Goal: Complete application form: Complete application form

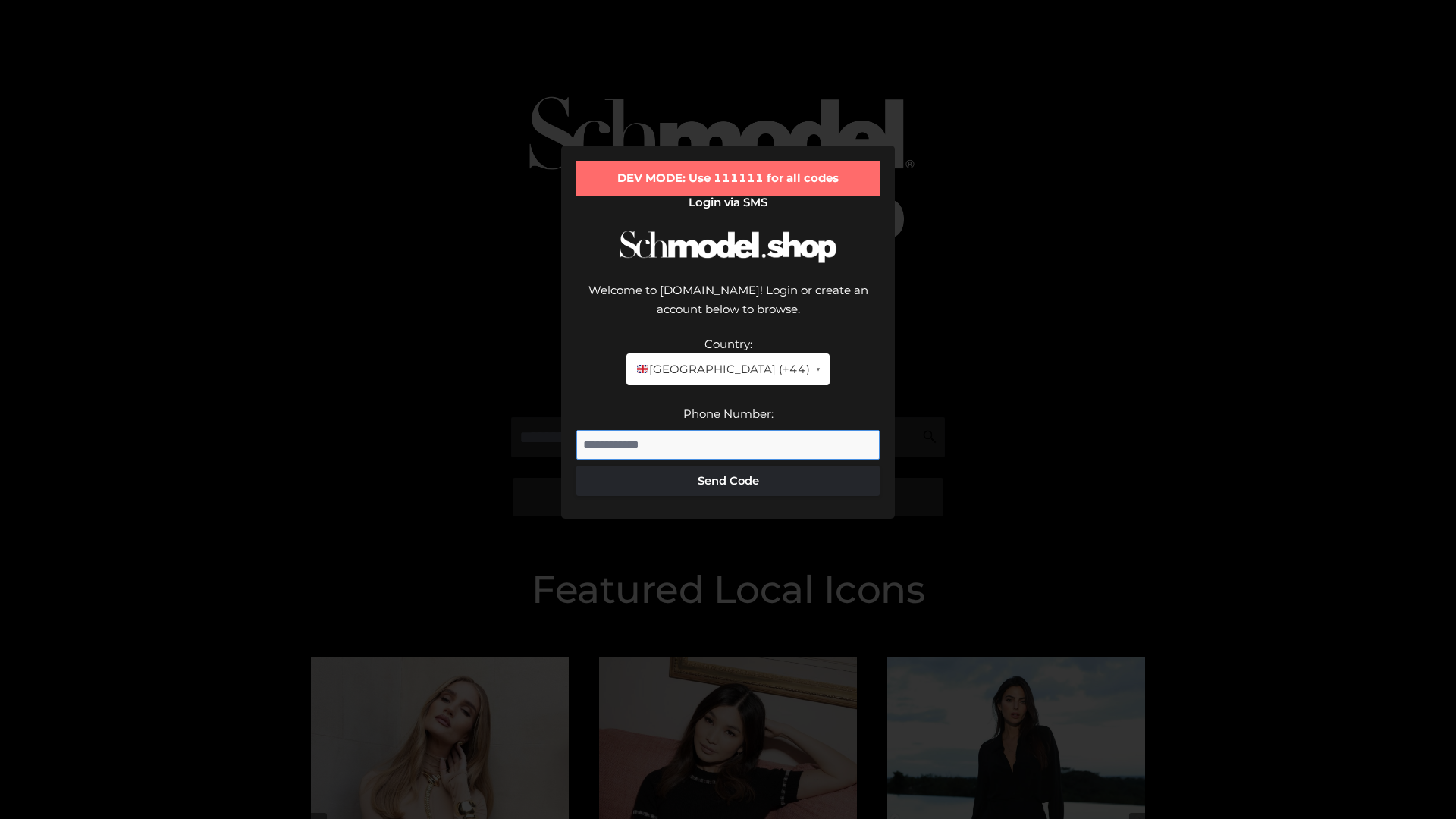
click at [728, 430] on input "Phone Number:" at bounding box center [728, 445] width 303 height 30
type input "**********"
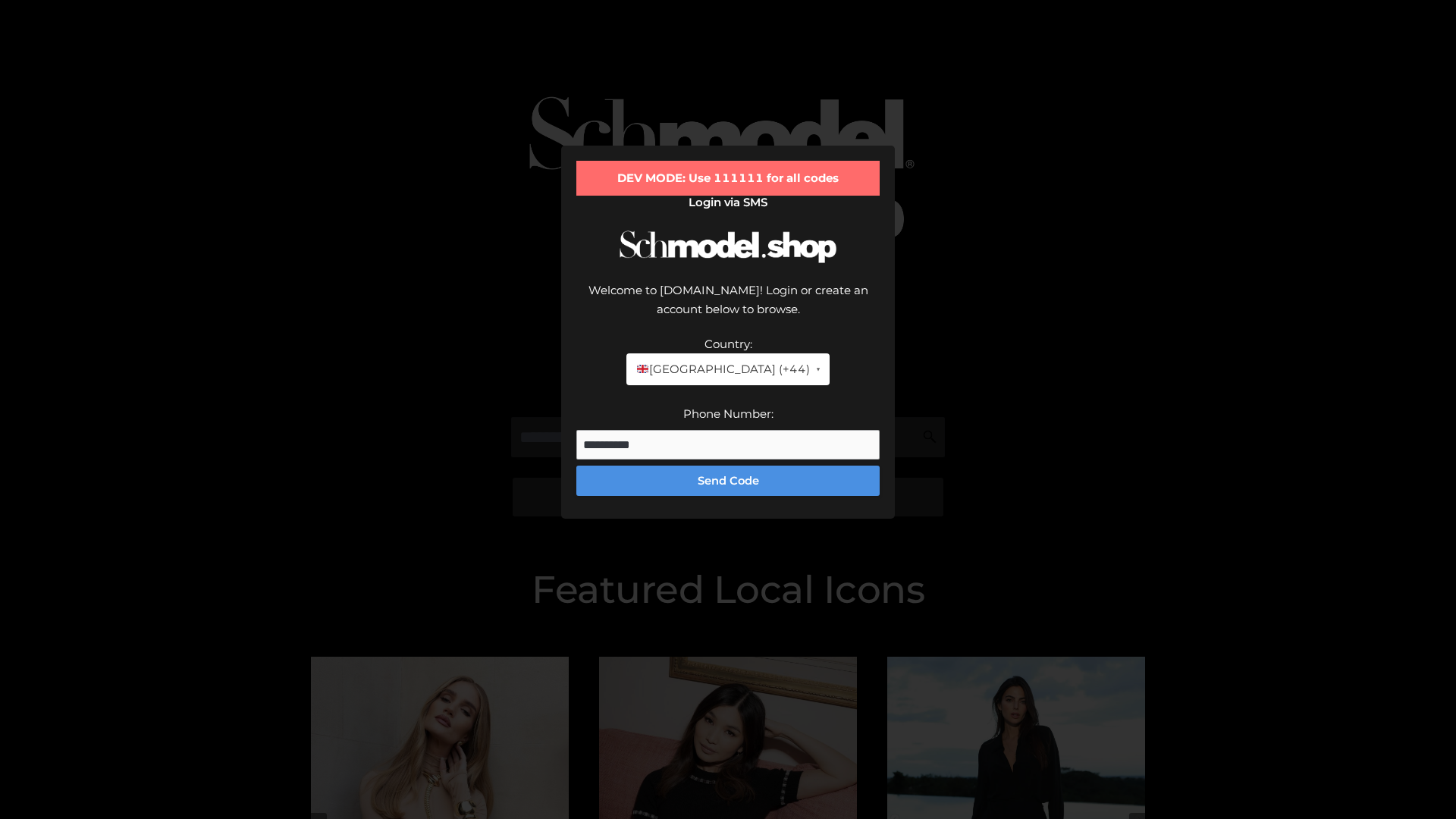
click at [728, 465] on button "Send Code" at bounding box center [728, 481] width 303 height 30
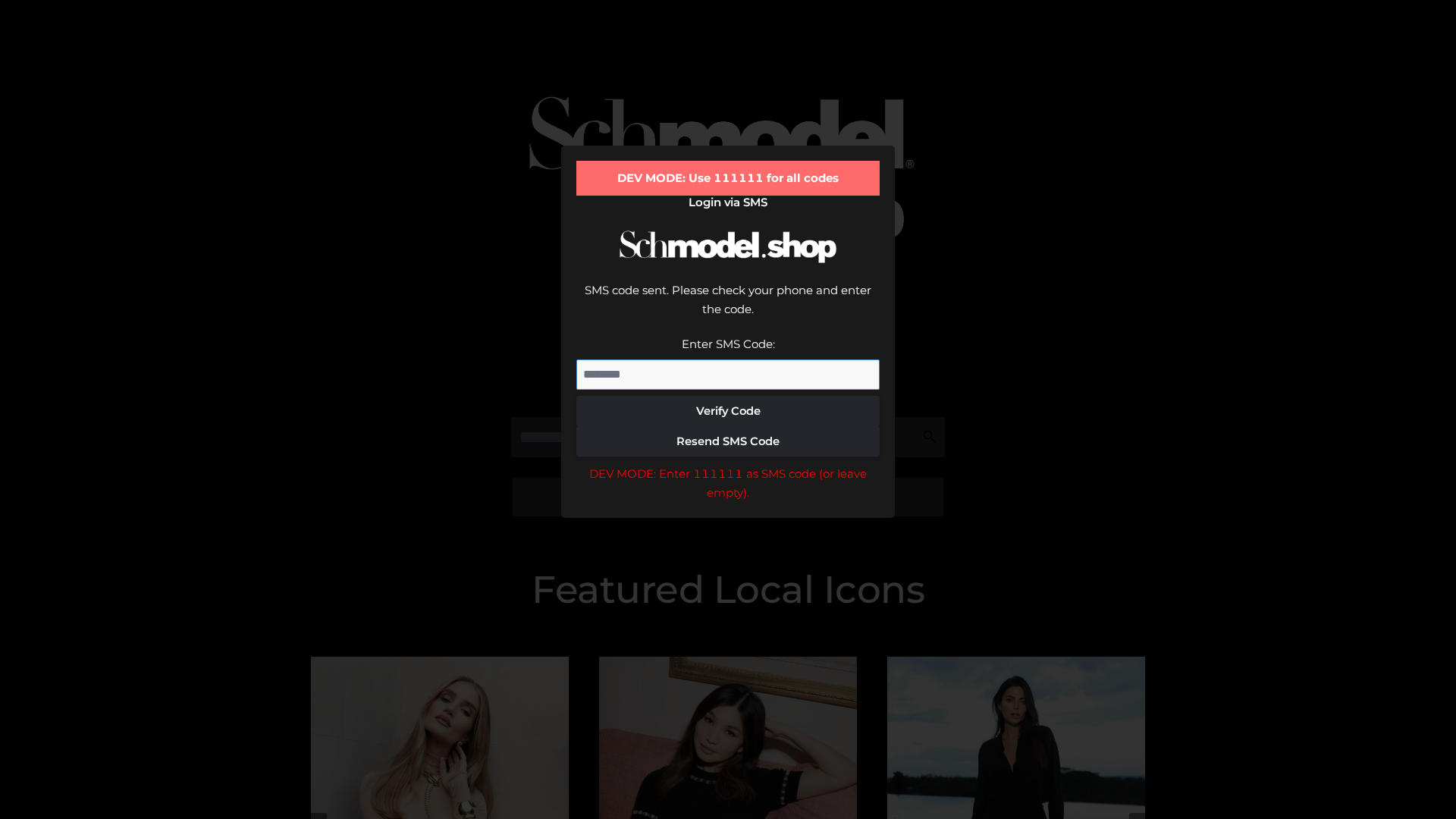
click at [728, 359] on input "Enter SMS Code:" at bounding box center [728, 375] width 303 height 30
type input "******"
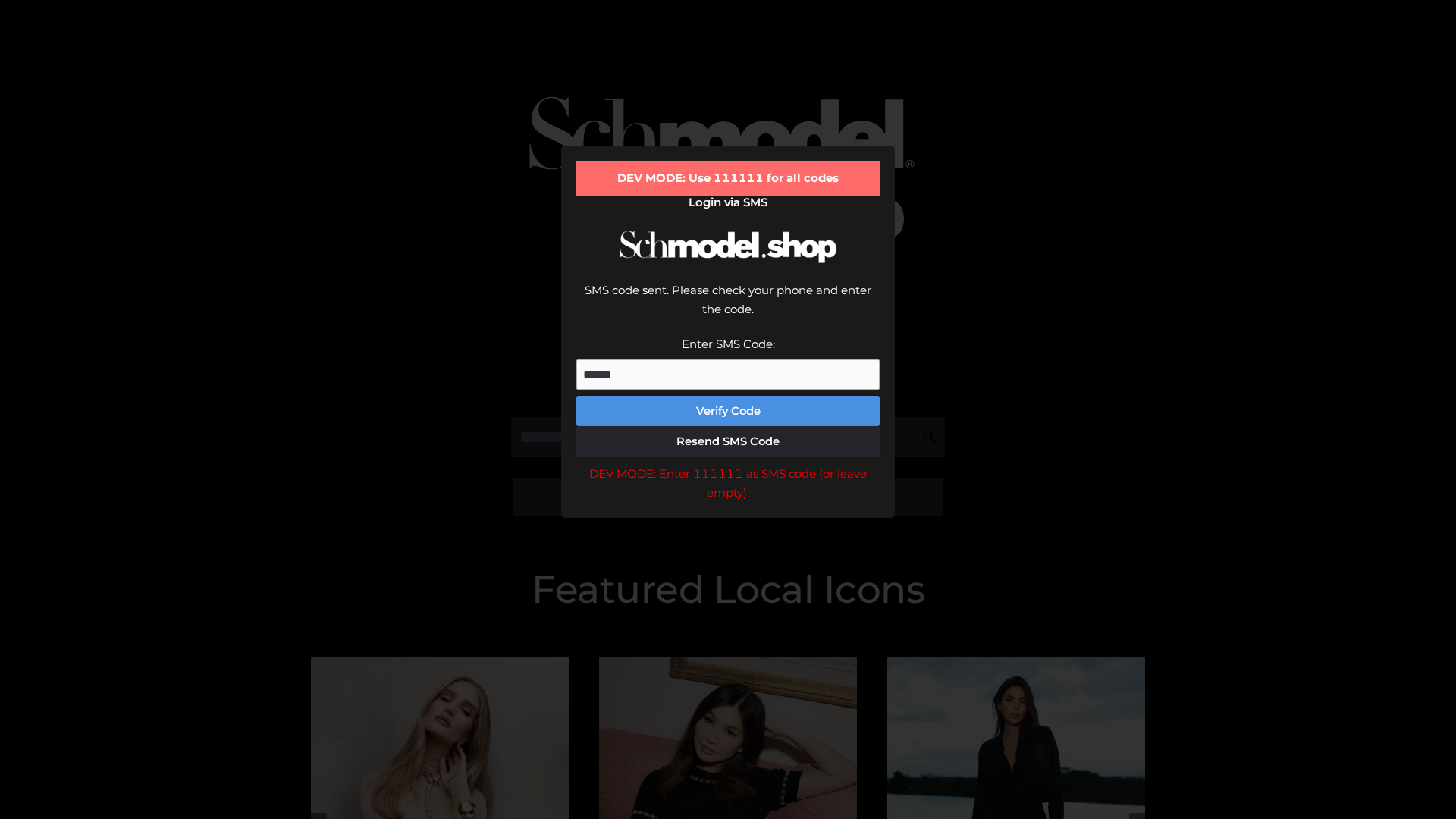
click at [728, 396] on button "Verify Code" at bounding box center [728, 411] width 303 height 30
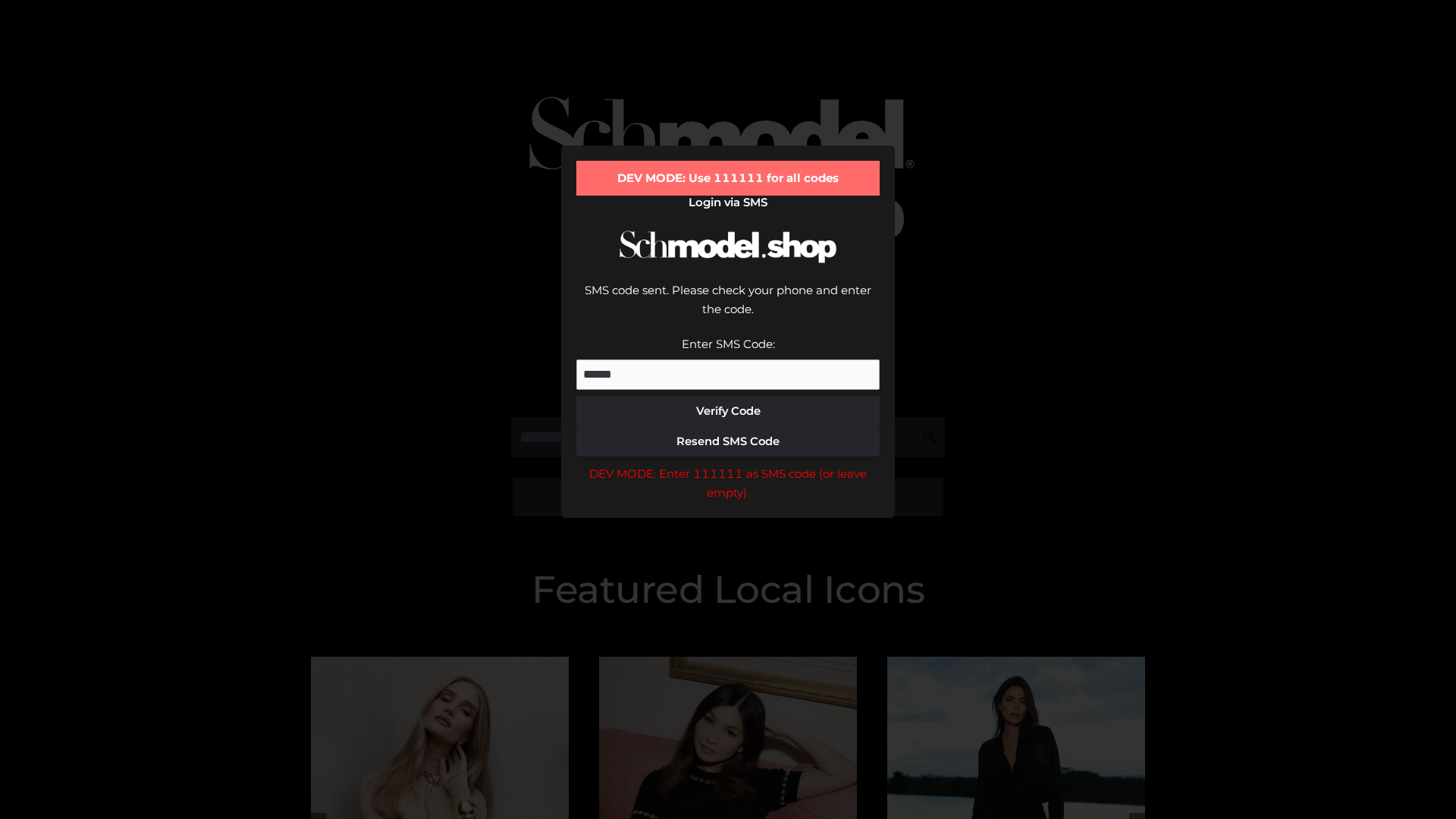
click at [728, 464] on div "DEV MODE: Enter 111111 as SMS code (or leave empty)." at bounding box center [728, 483] width 303 height 39
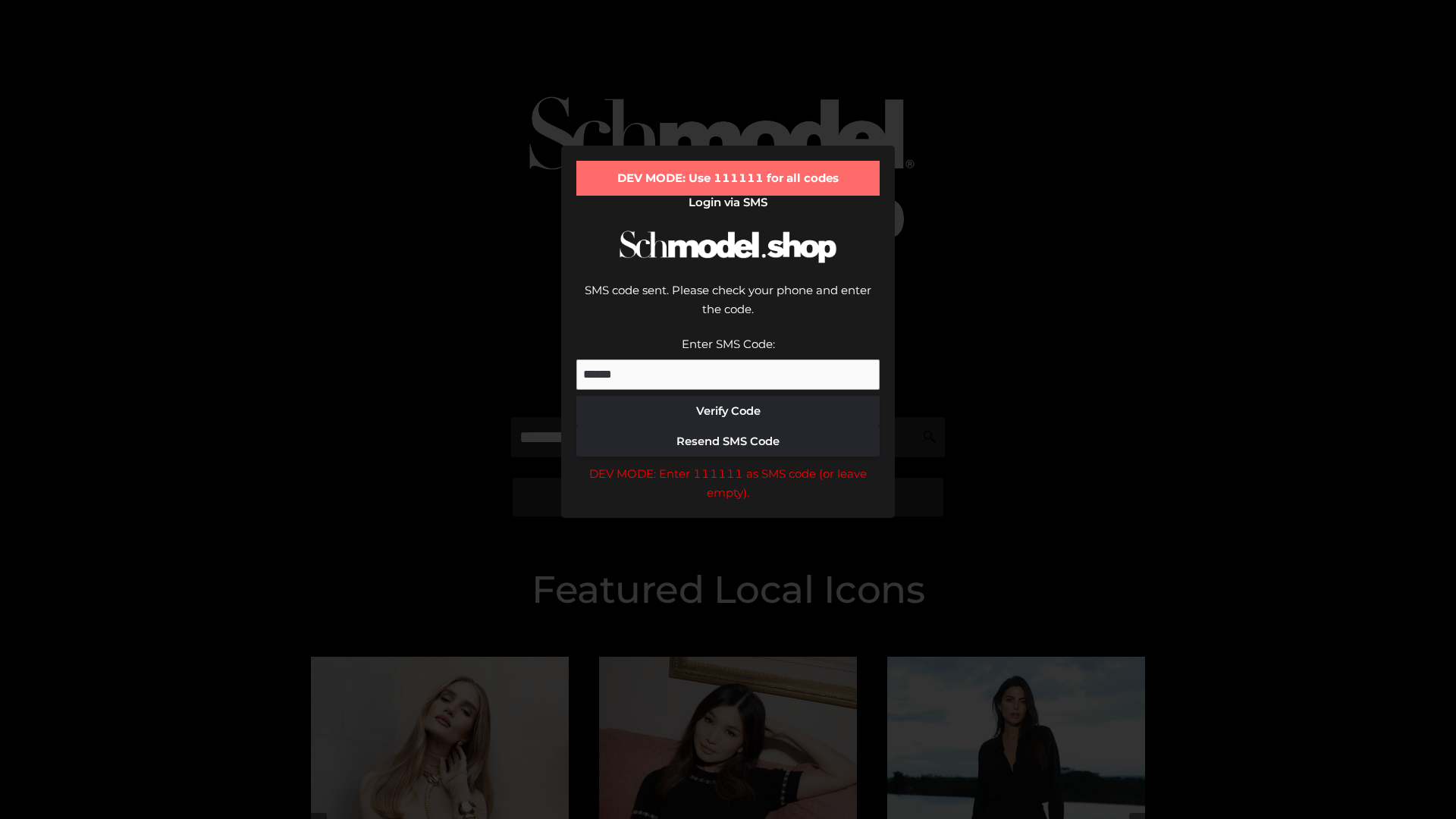
click at [728, 464] on div "DEV MODE: Enter 111111 as SMS code (or leave empty)." at bounding box center [728, 483] width 303 height 39
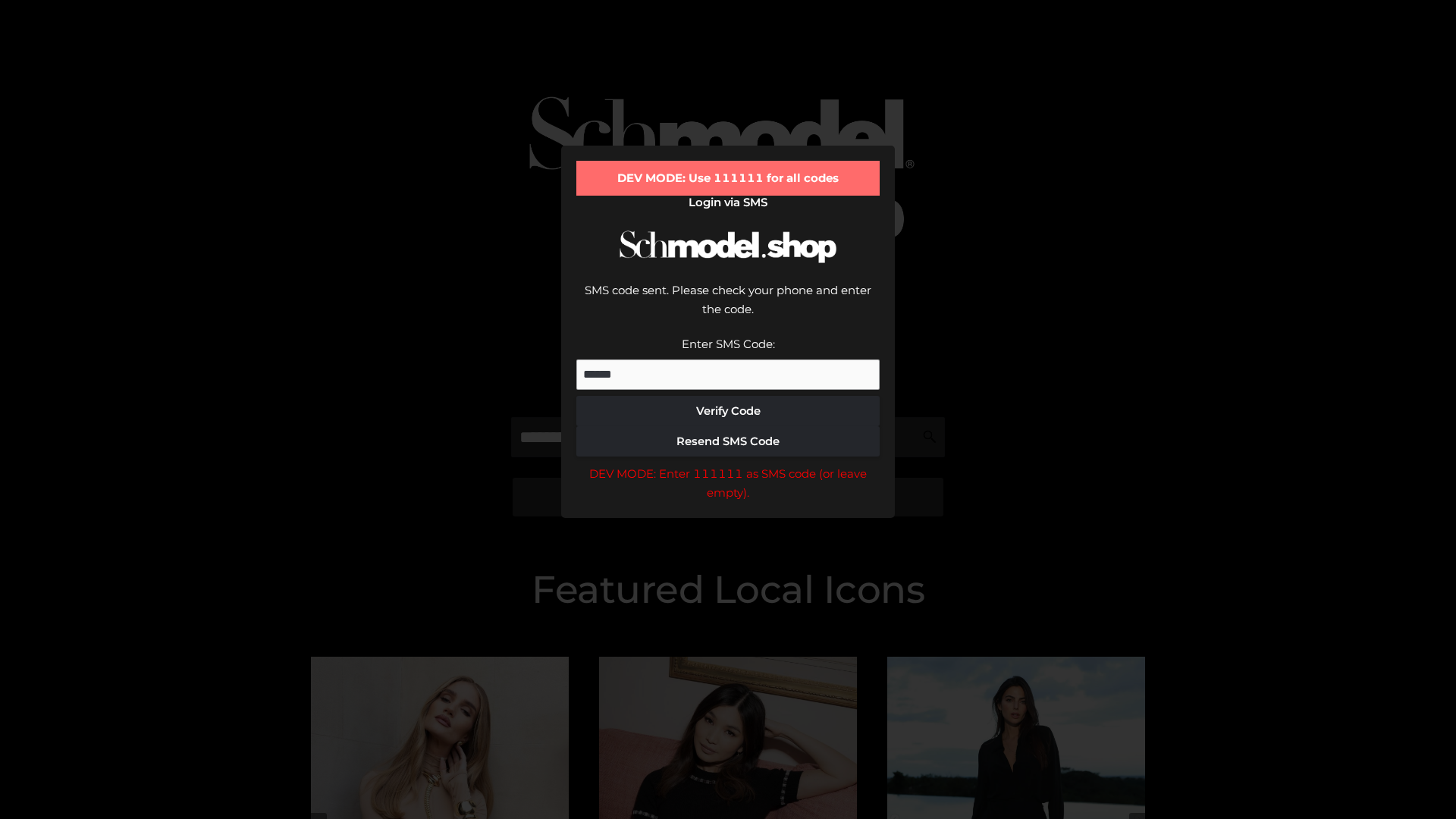
click at [728, 464] on div "DEV MODE: Enter 111111 as SMS code (or leave empty)." at bounding box center [728, 483] width 303 height 39
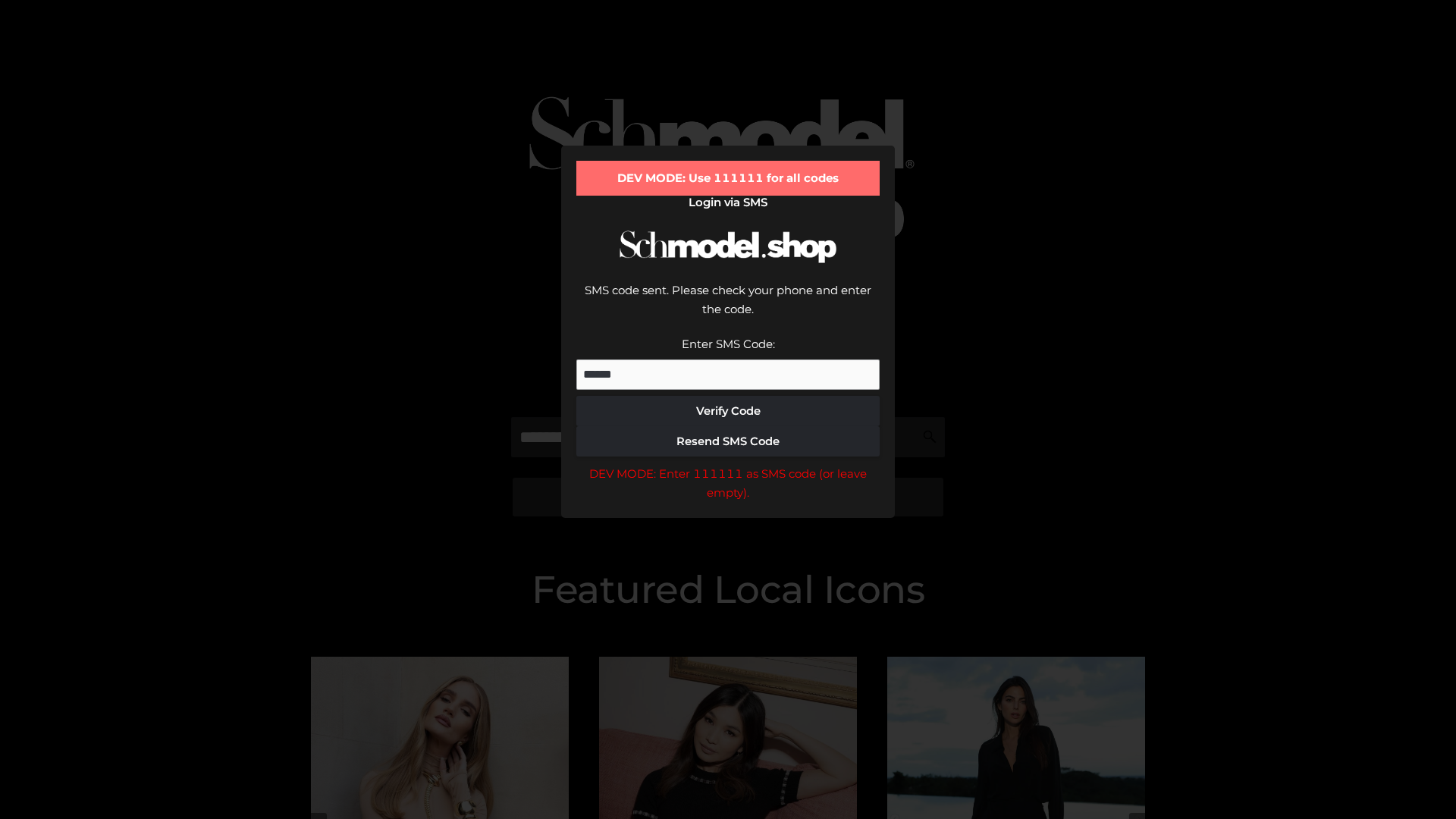
click at [728, 464] on div "DEV MODE: Enter 111111 as SMS code (or leave empty)." at bounding box center [728, 483] width 303 height 39
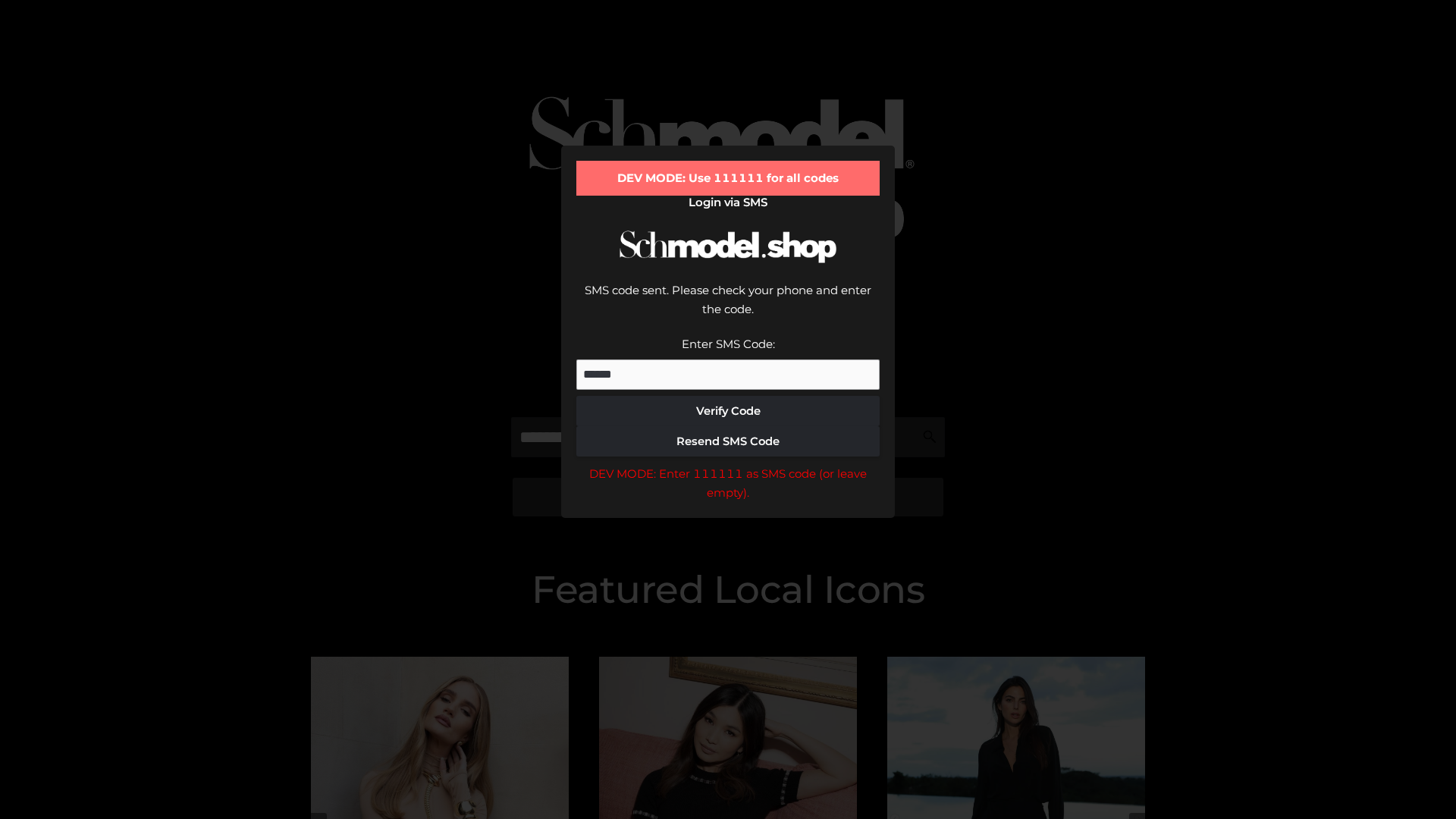
click at [728, 464] on div "DEV MODE: Enter 111111 as SMS code (or leave empty)." at bounding box center [728, 483] width 303 height 39
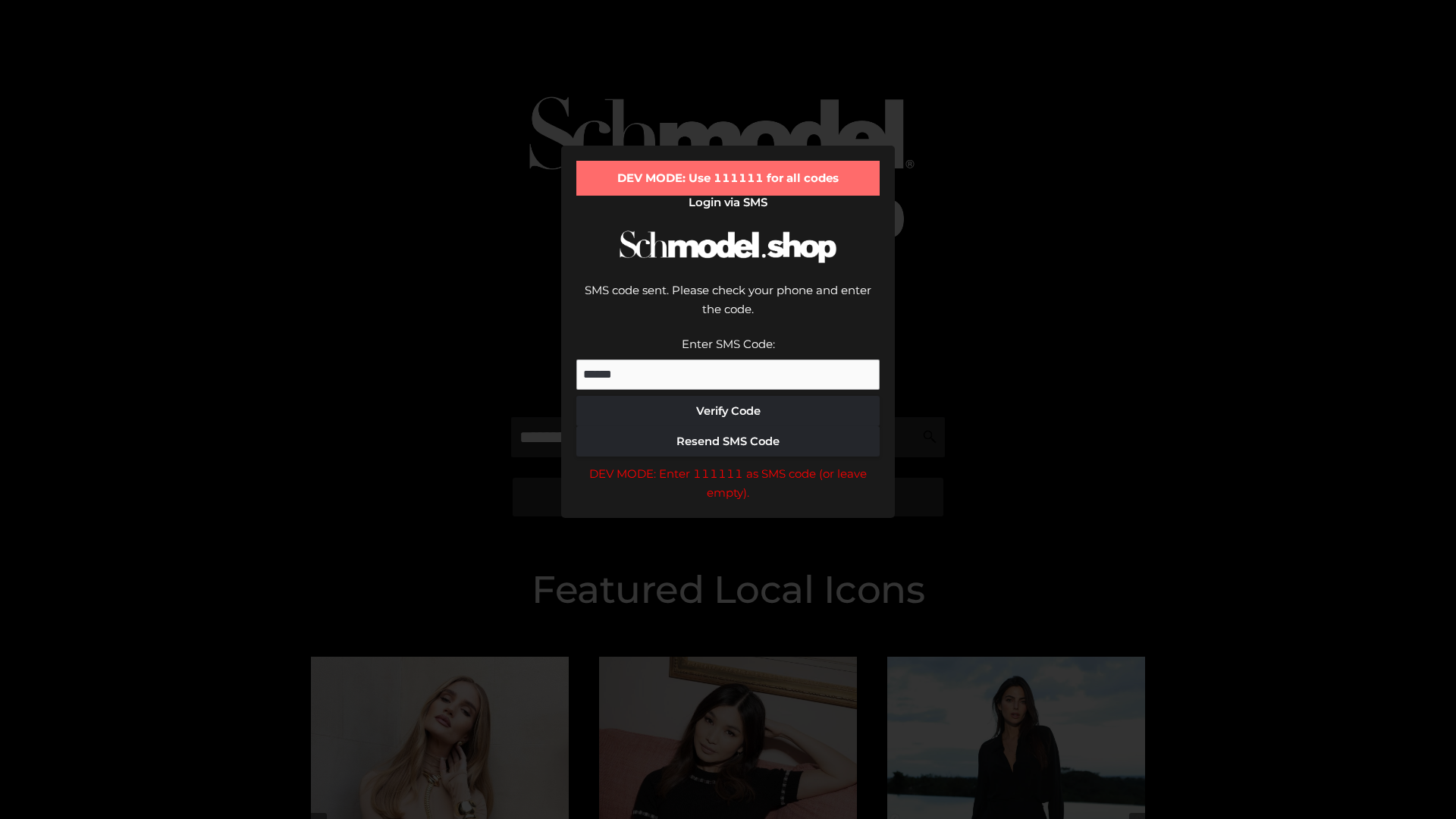
click at [728, 464] on div "DEV MODE: Enter 111111 as SMS code (or leave empty)." at bounding box center [728, 483] width 303 height 39
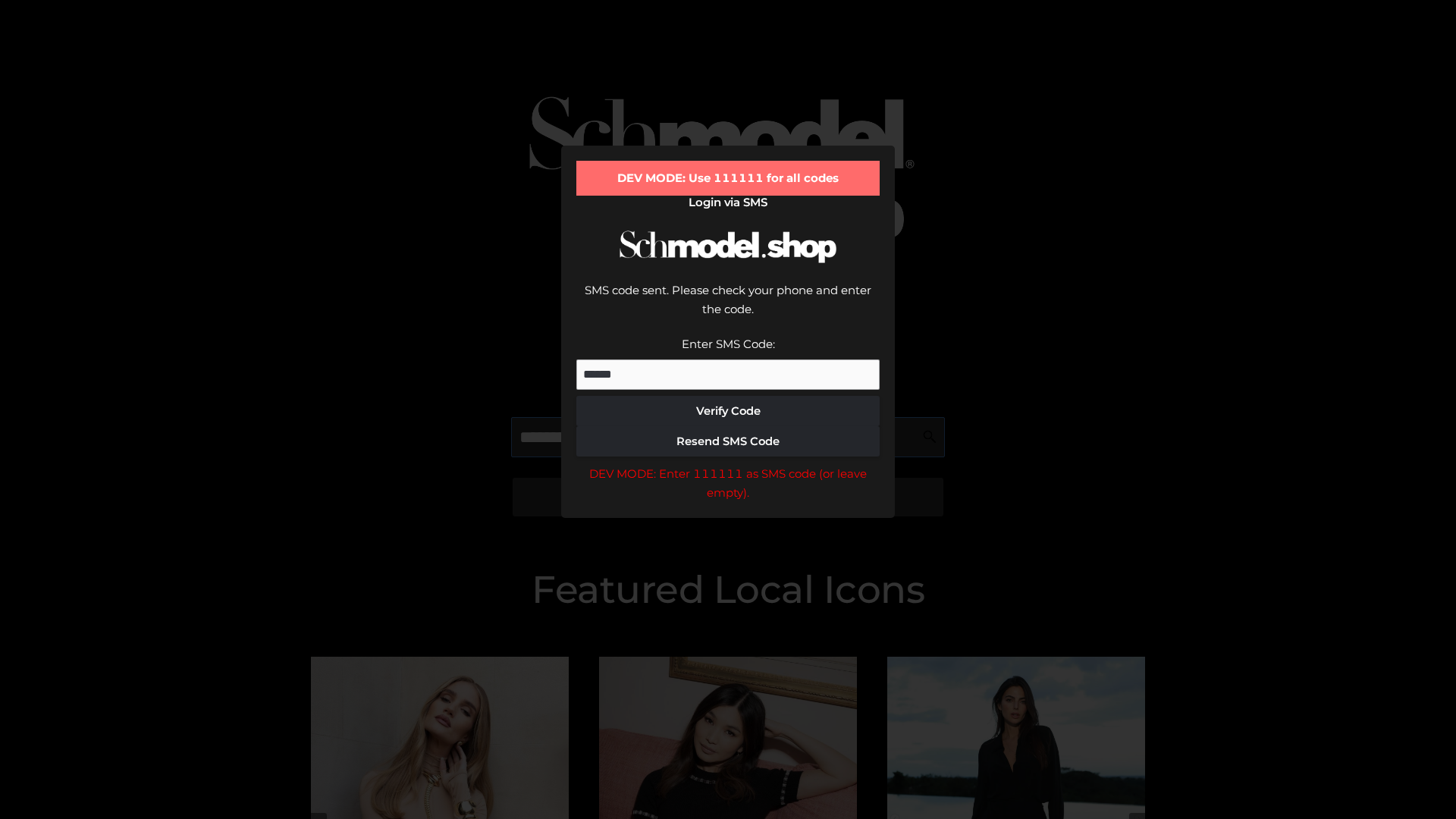
scroll to position [0, 78]
click at [728, 464] on div "DEV MODE: Enter 111111 as SMS code (or leave empty)." at bounding box center [728, 483] width 303 height 39
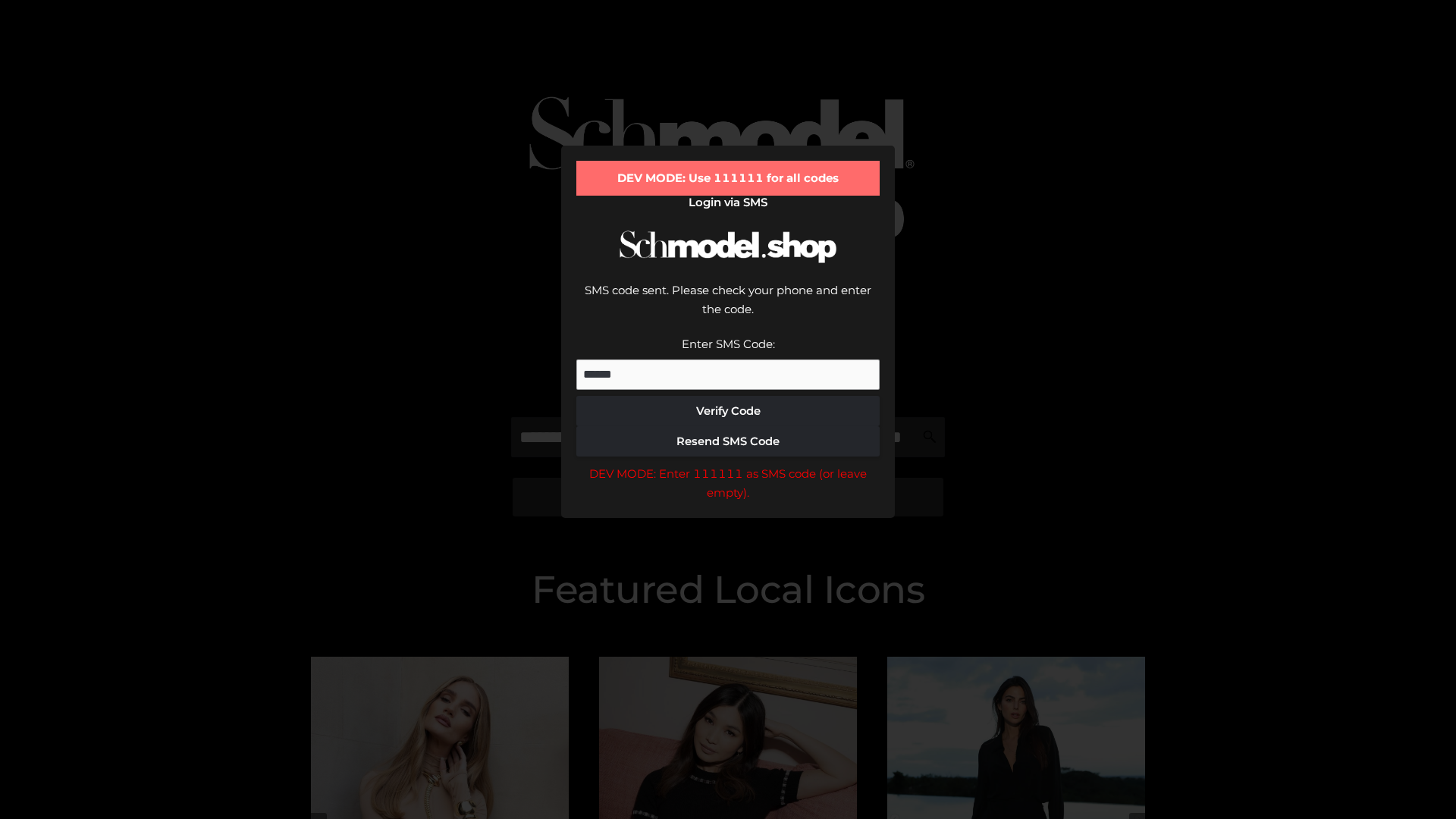
click at [728, 464] on div "DEV MODE: Enter 111111 as SMS code (or leave empty)." at bounding box center [728, 483] width 303 height 39
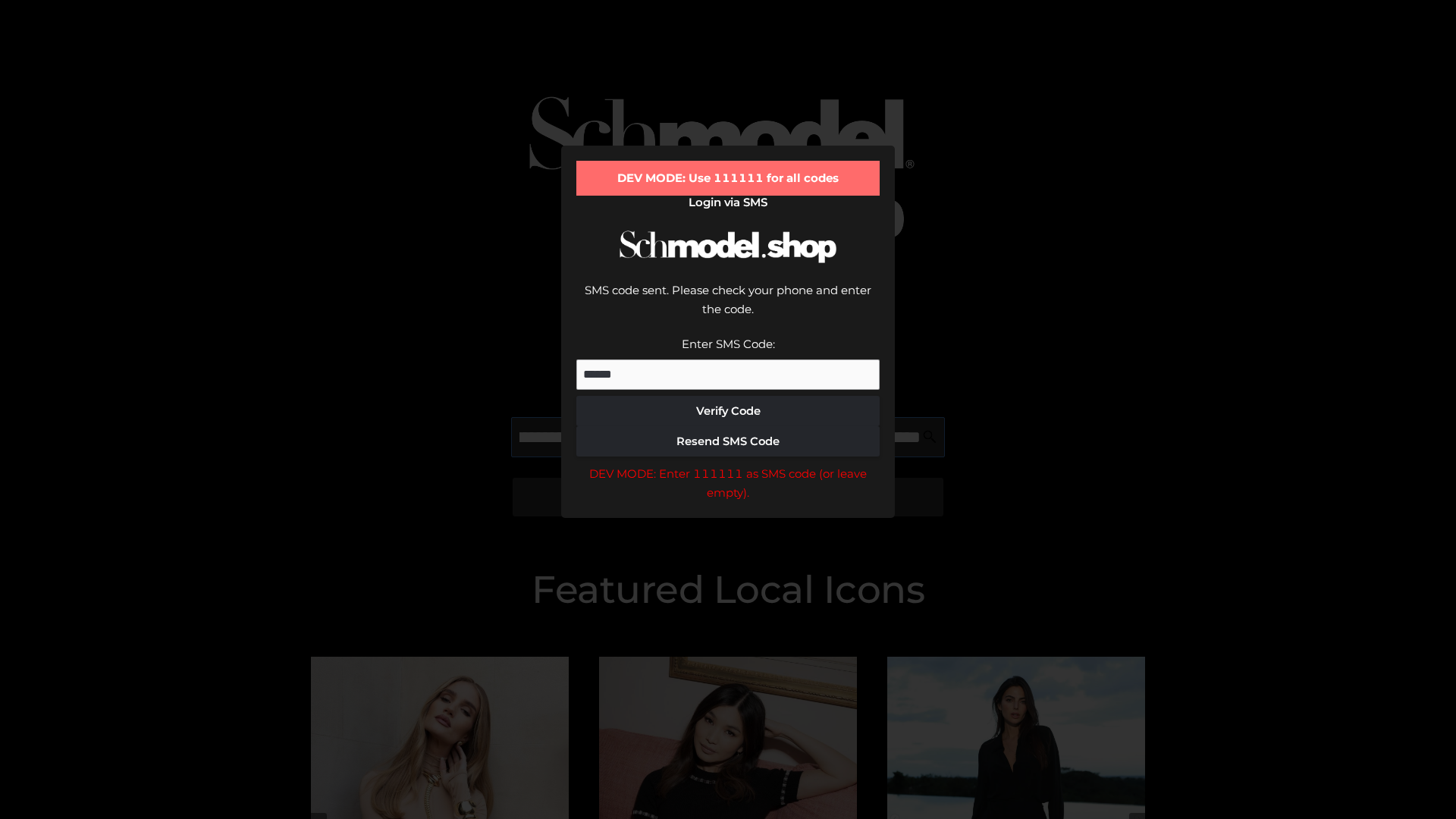
scroll to position [0, 165]
click at [728, 464] on div "DEV MODE: Enter 111111 as SMS code (or leave empty)." at bounding box center [728, 483] width 303 height 39
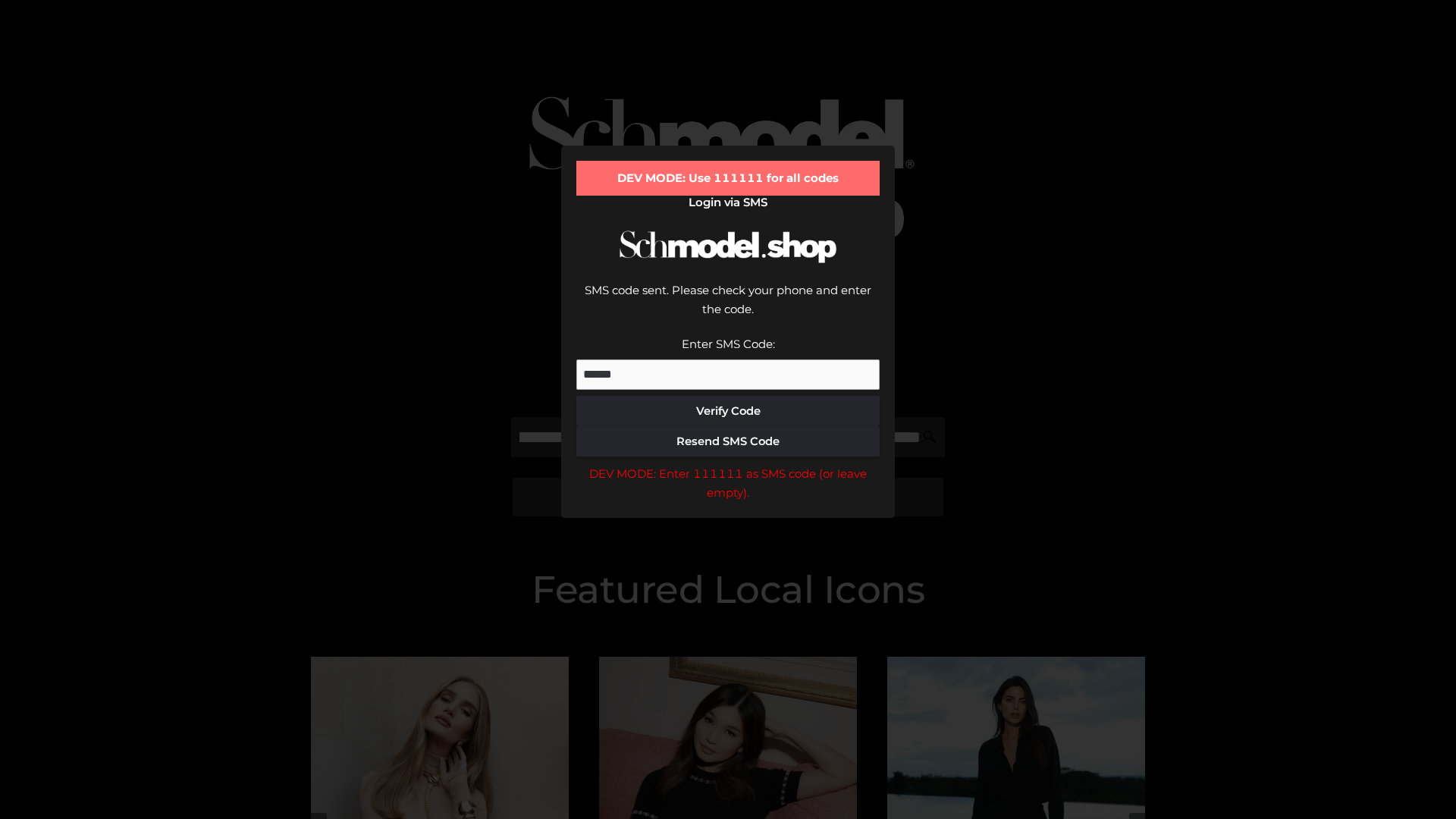
click at [728, 464] on div "DEV MODE: Enter 111111 as SMS code (or leave empty)." at bounding box center [728, 483] width 303 height 39
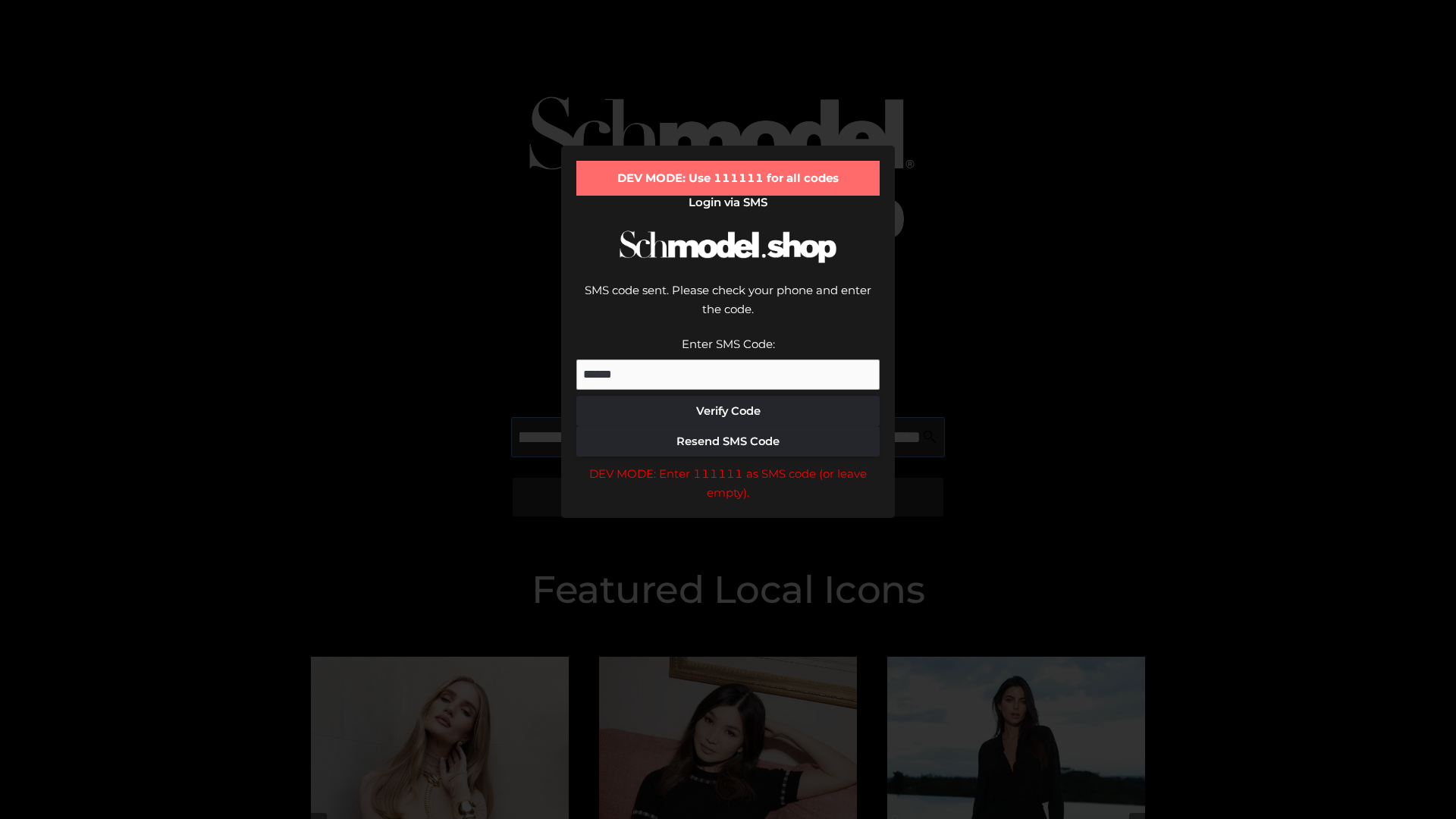
scroll to position [0, 257]
click at [728, 464] on div "DEV MODE: Enter 111111 as SMS code (or leave empty)." at bounding box center [728, 483] width 303 height 39
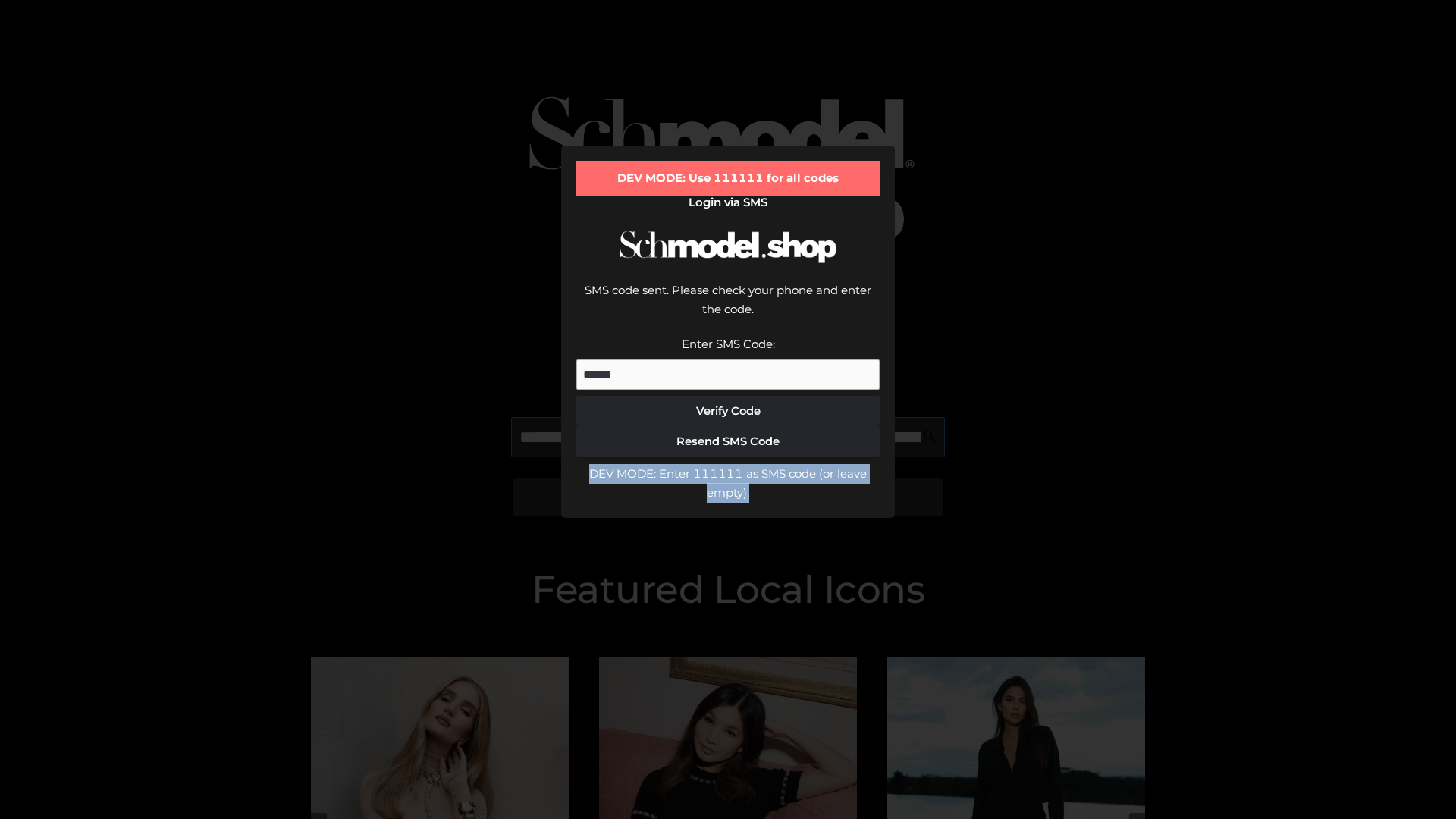
type input "**********"
